Goal: Communication & Community: Answer question/provide support

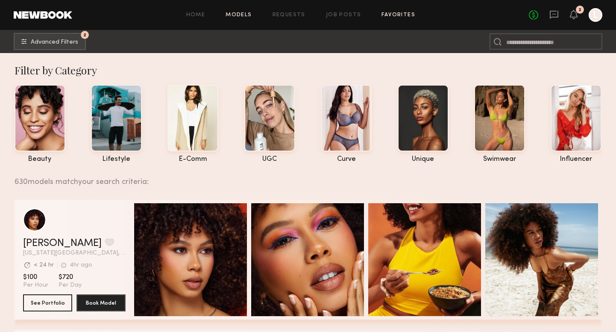
click at [397, 14] on link "Favorites" at bounding box center [399, 15] width 34 height 6
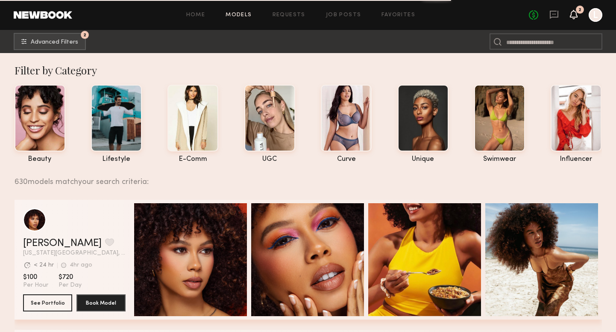
click at [575, 12] on icon at bounding box center [574, 14] width 7 height 6
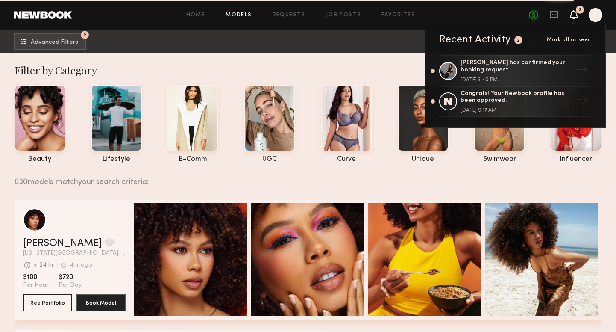
click at [398, 52] on nb-browse-subheader "2 Advanced Filters 2" at bounding box center [308, 41] width 616 height 23
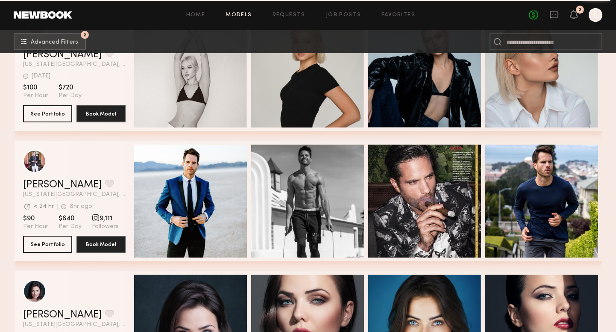
scroll to position [2150, 0]
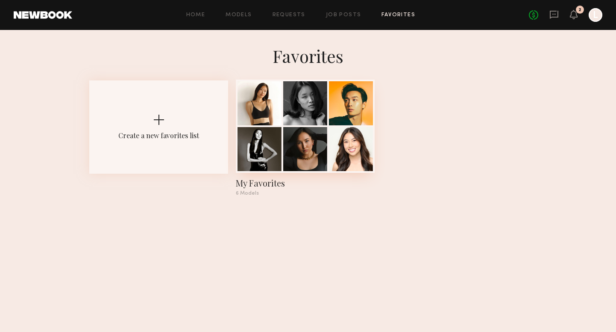
click at [320, 116] on div at bounding box center [305, 103] width 44 height 44
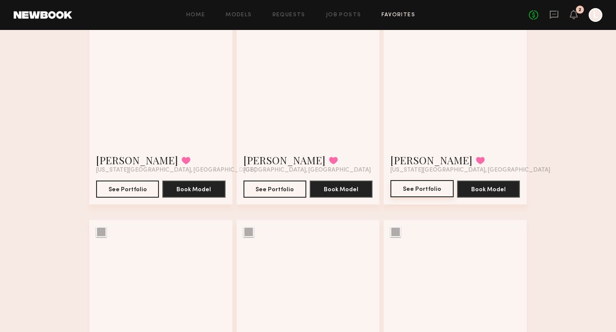
scroll to position [102, 0]
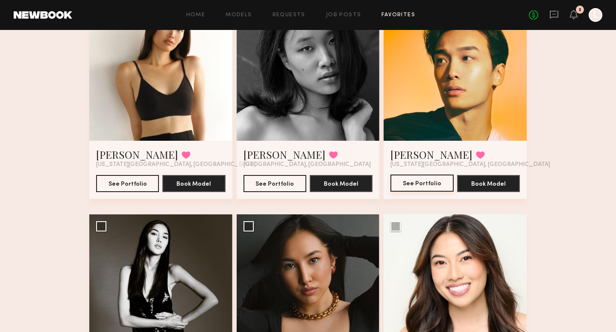
click at [421, 183] on button "See Portfolio" at bounding box center [422, 182] width 63 height 17
click at [140, 182] on button "See Portfolio" at bounding box center [127, 182] width 63 height 17
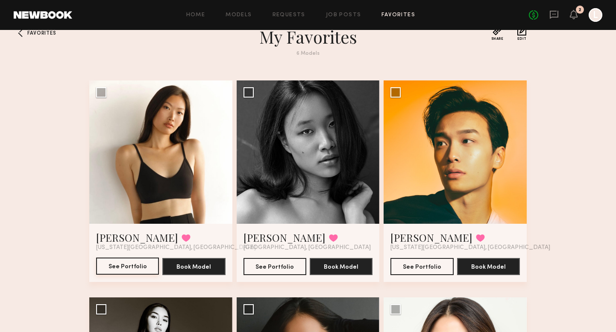
scroll to position [0, 0]
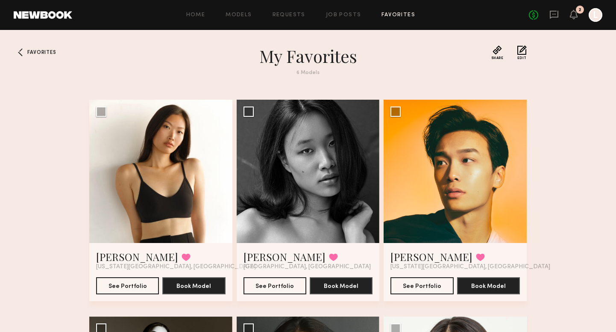
click at [236, 7] on header "Home Models Requests Job Posts Favorites Sign Out No fees up to $5,000 2 L" at bounding box center [308, 15] width 616 height 30
click at [235, 15] on link "Models" at bounding box center [239, 15] width 26 height 6
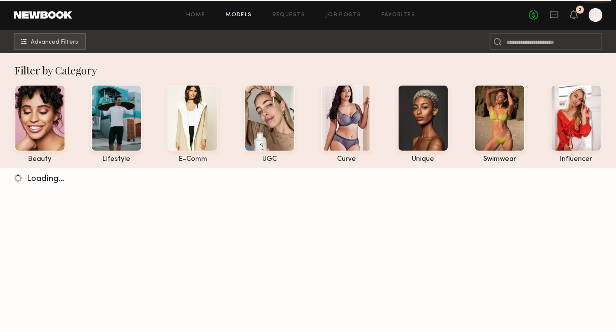
click at [594, 17] on div at bounding box center [596, 15] width 14 height 14
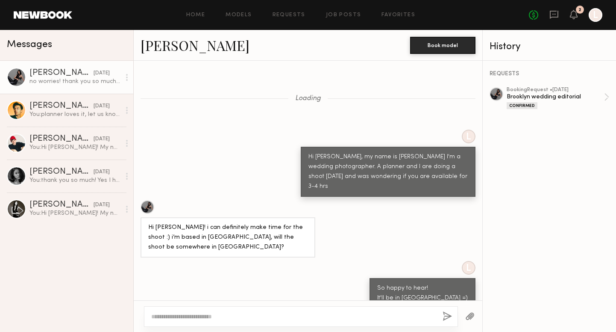
scroll to position [760, 0]
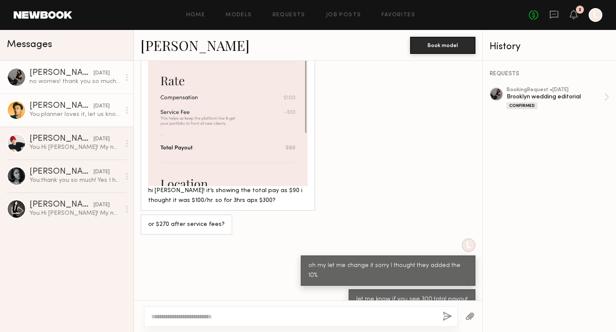
click at [88, 112] on div "You: planner loves it, let us know if you have shoes that go with it =)" at bounding box center [74, 114] width 91 height 8
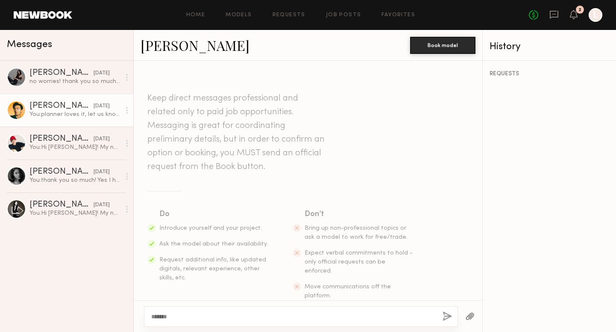
scroll to position [642, 0]
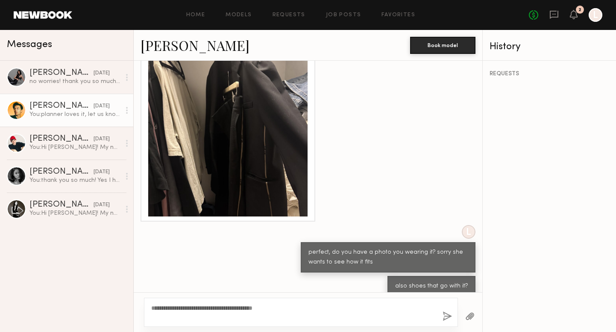
type textarea "**********"
click at [448, 315] on button "button" at bounding box center [447, 316] width 9 height 11
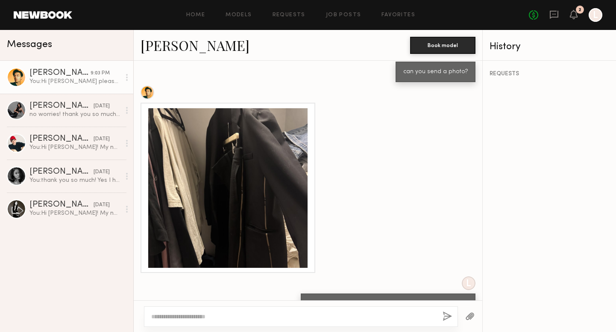
scroll to position [731, 0]
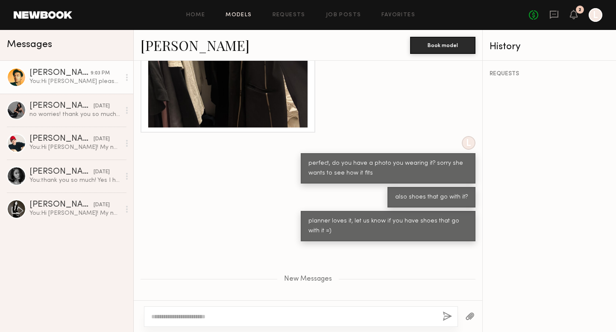
click at [240, 15] on link "Models" at bounding box center [239, 15] width 26 height 6
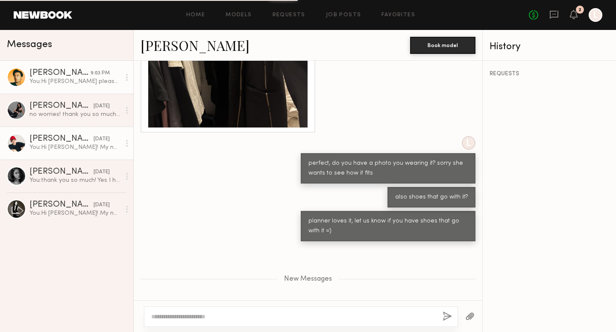
click at [81, 144] on div "You: Hi Egor! My name is Lety, a planner and I are looking for a model for Tues…" at bounding box center [74, 147] width 91 height 8
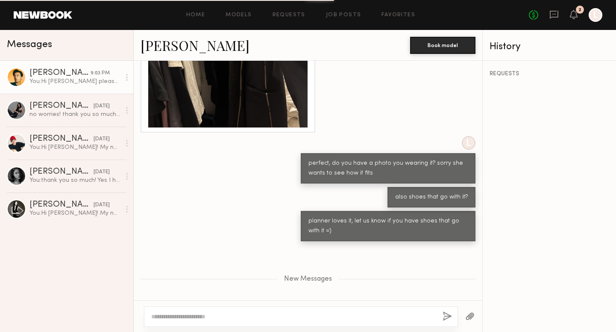
scroll to position [765, 0]
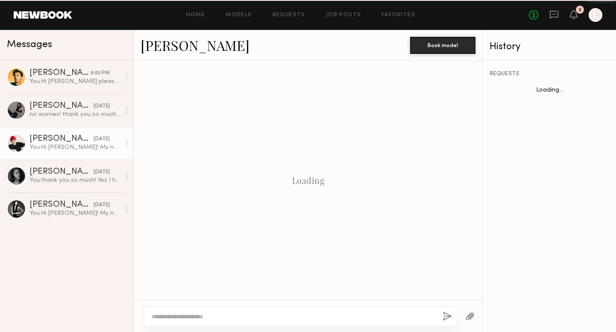
scroll to position [140, 0]
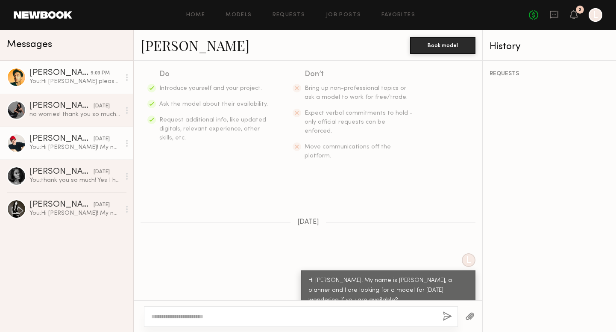
click at [68, 77] on div "You: Hi Sonny please let us know if you are able =)" at bounding box center [74, 81] width 91 height 8
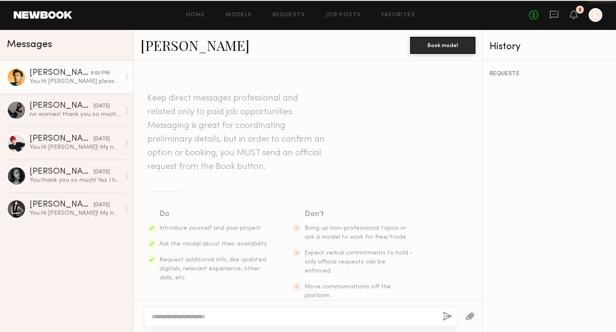
scroll to position [700, 0]
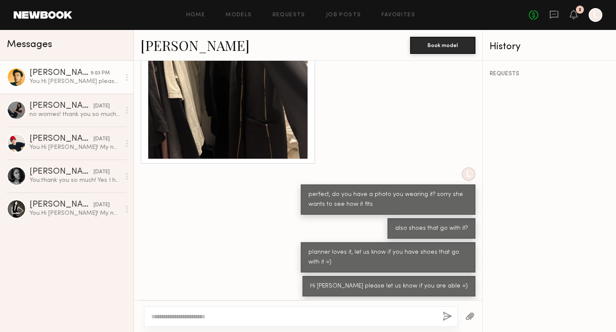
drag, startPoint x: 253, startPoint y: 273, endPoint x: 216, endPoint y: 273, distance: 36.8
click at [216, 305] on div "Hi sorry yes I have some Chelsea boots that go well with it imo" at bounding box center [227, 315] width 159 height 20
copy div "Chelsea boots"
